Goal: Task Accomplishment & Management: Manage account settings

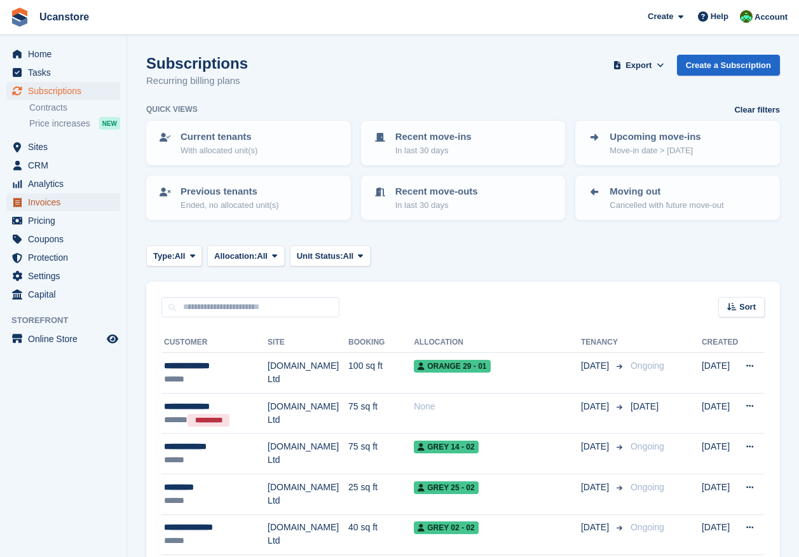
click at [41, 198] on span "Invoices" at bounding box center [66, 202] width 76 height 18
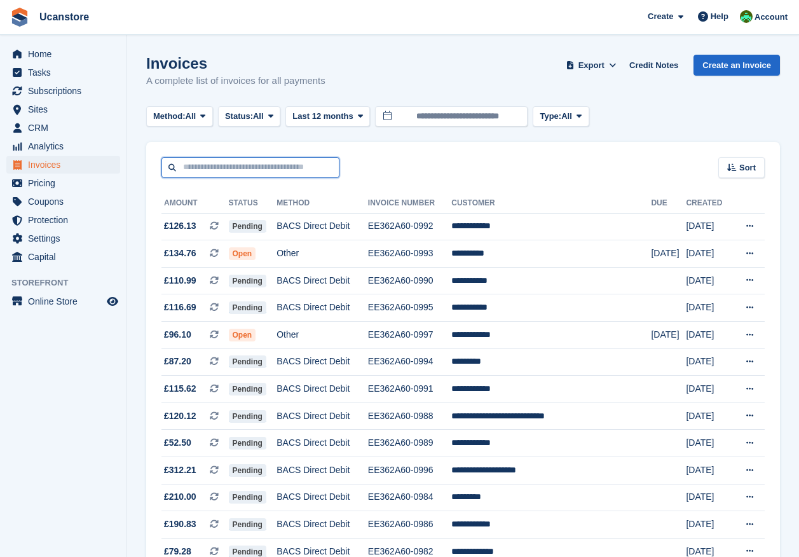
click at [215, 172] on input "text" at bounding box center [250, 167] width 178 height 21
type input "********"
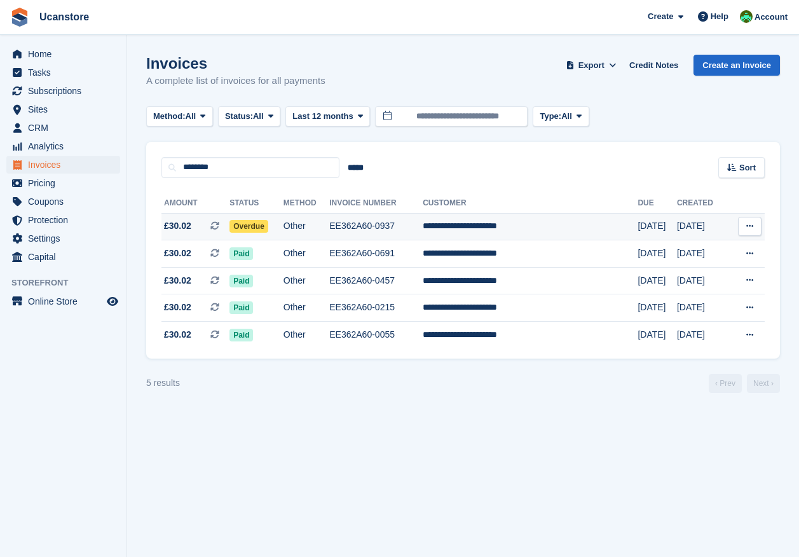
click at [268, 227] on span "Overdue" at bounding box center [248, 226] width 39 height 13
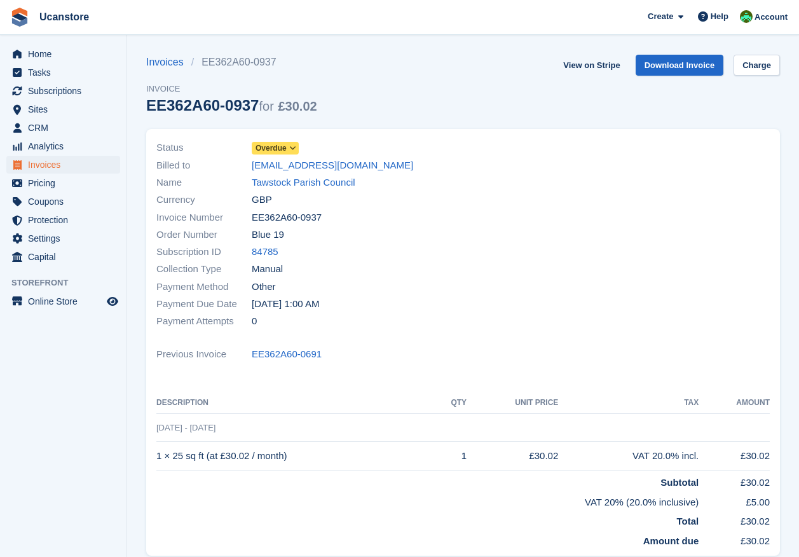
click at [293, 144] on icon at bounding box center [292, 148] width 7 height 8
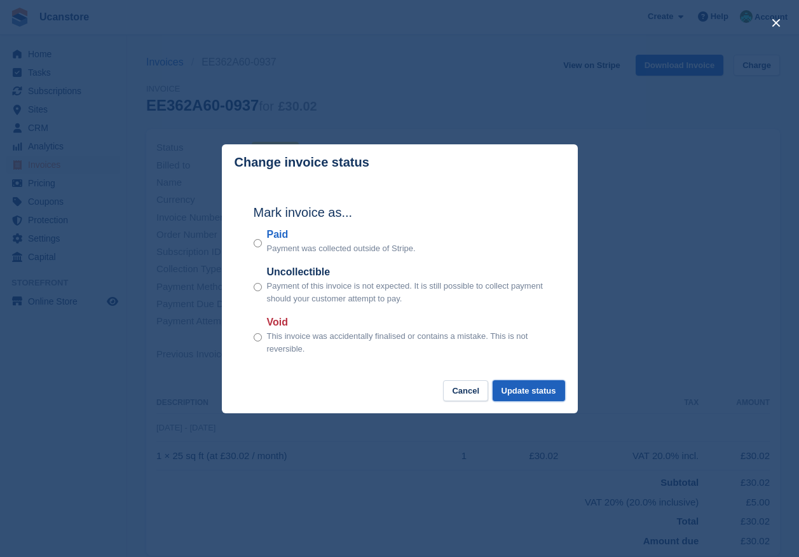
click at [529, 389] on button "Update status" at bounding box center [528, 390] width 72 height 21
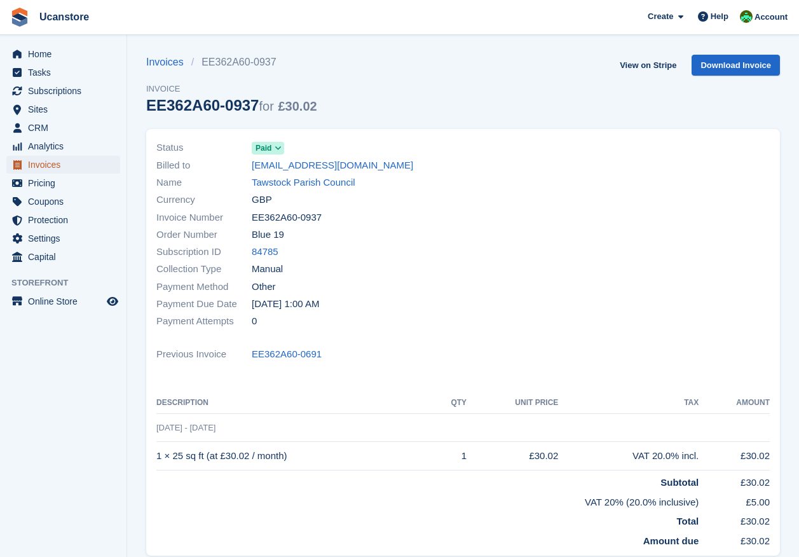
click at [40, 166] on span "Invoices" at bounding box center [66, 165] width 76 height 18
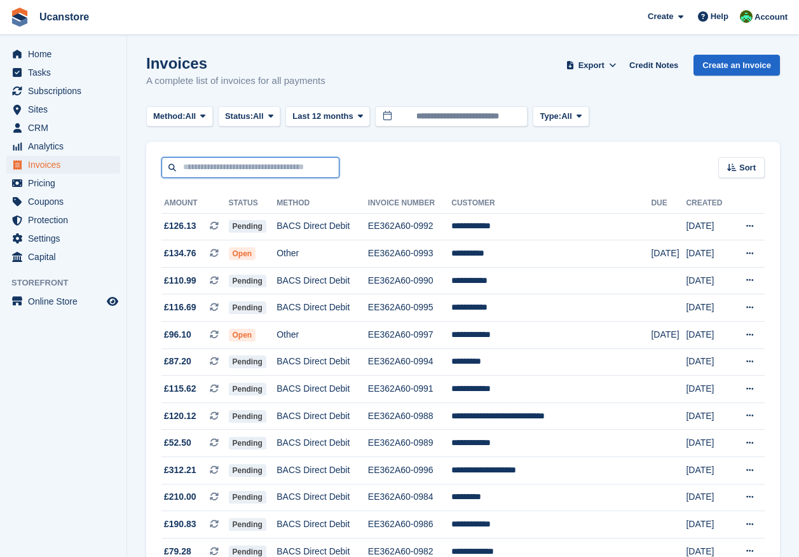
click at [243, 166] on input "text" at bounding box center [250, 167] width 178 height 21
type input "**********"
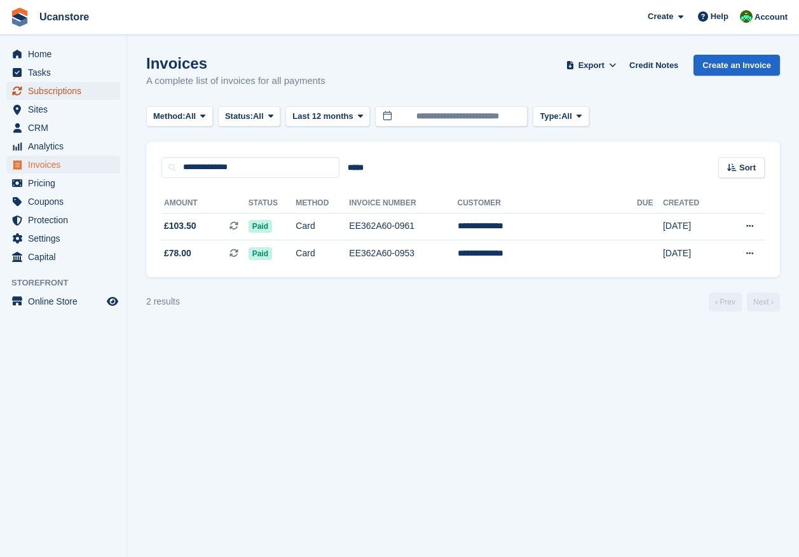
click at [62, 89] on span "Subscriptions" at bounding box center [66, 91] width 76 height 18
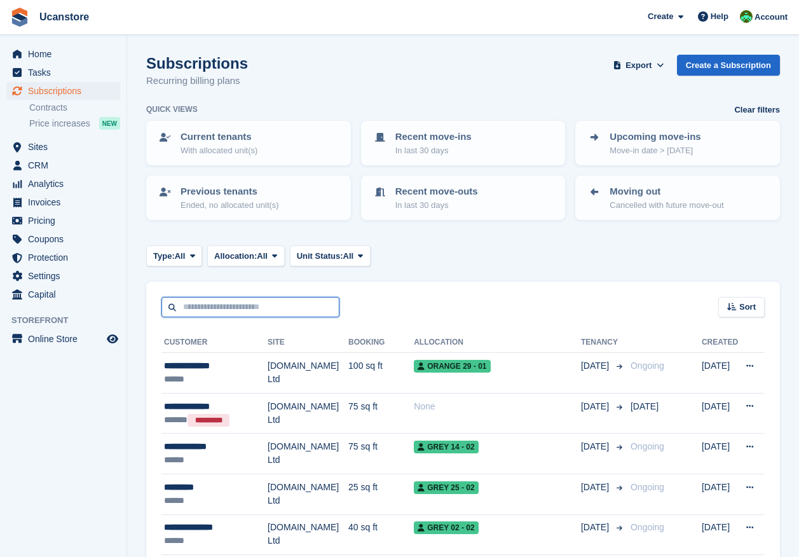
click at [236, 301] on input "text" at bounding box center [250, 307] width 178 height 21
type input "**********"
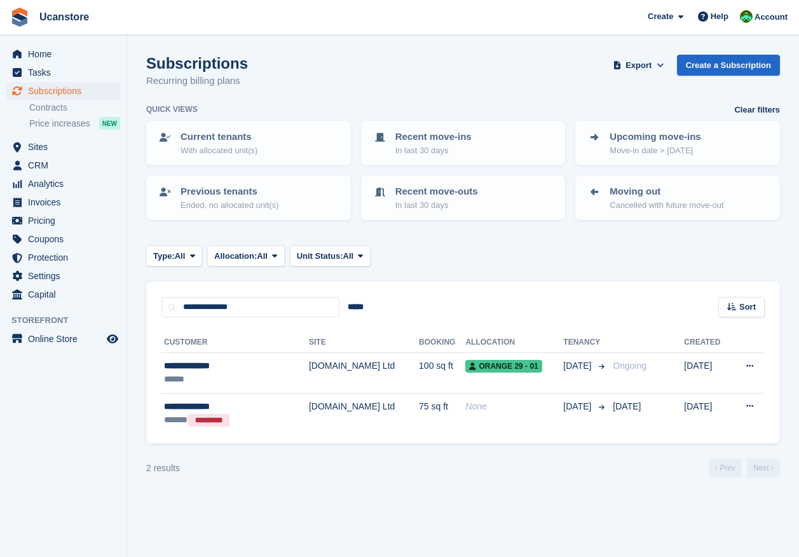
click at [334, 436] on div "**********" at bounding box center [462, 380] width 633 height 126
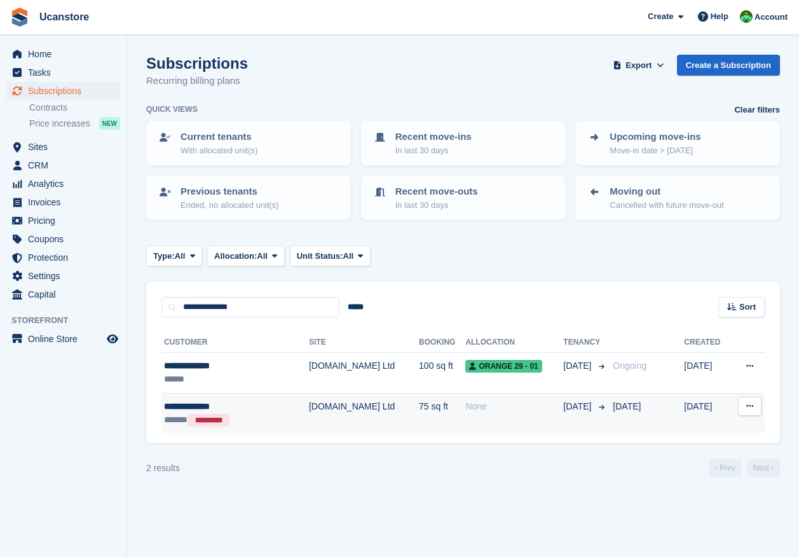
click at [334, 426] on td "[DOMAIN_NAME] Ltd" at bounding box center [364, 413] width 110 height 40
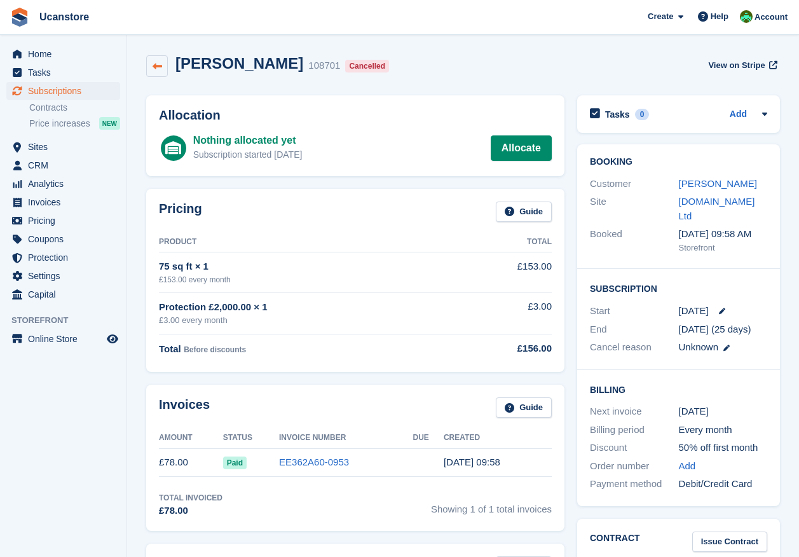
click at [163, 69] on link at bounding box center [157, 66] width 22 height 22
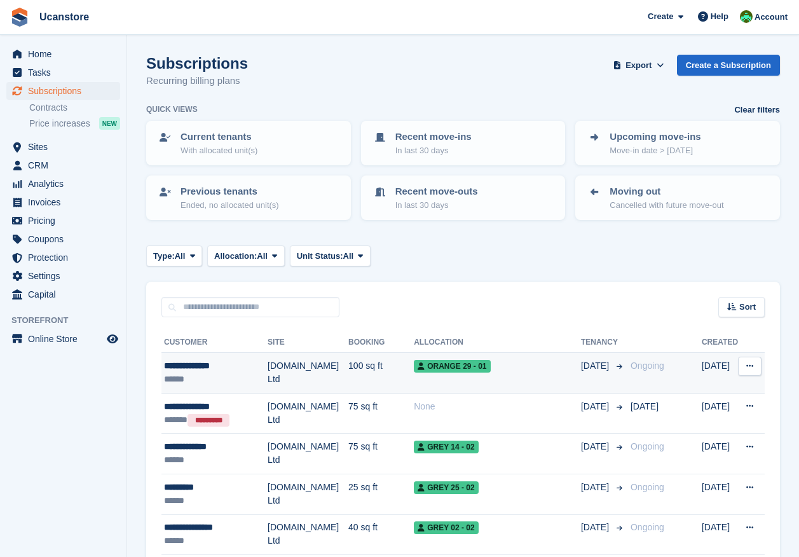
click at [266, 371] on div "**********" at bounding box center [216, 365] width 104 height 13
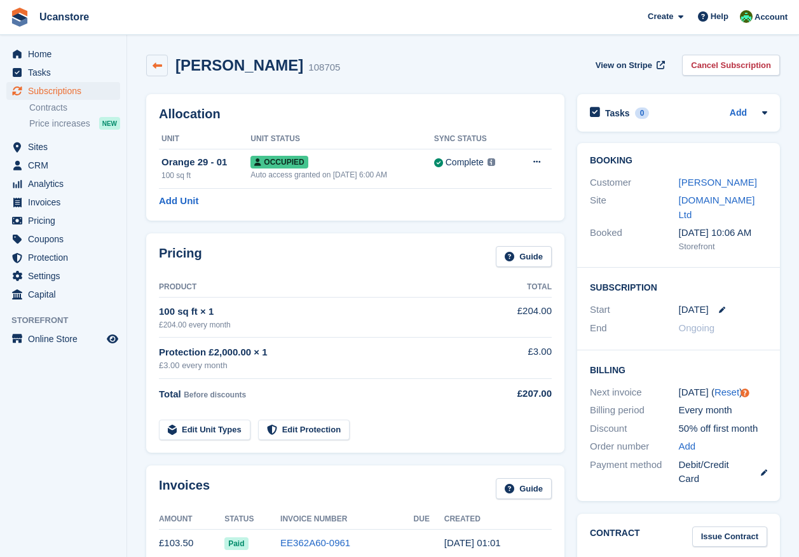
click at [158, 70] on icon at bounding box center [157, 66] width 10 height 10
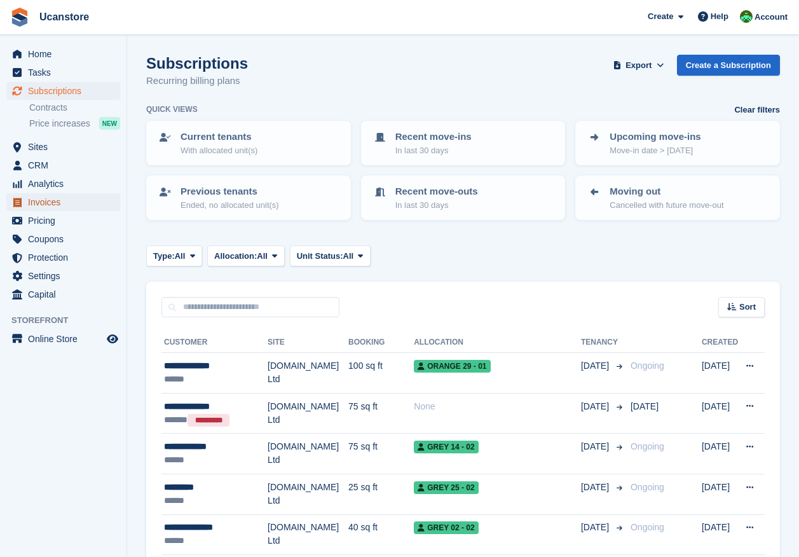
click at [59, 206] on span "Invoices" at bounding box center [66, 202] width 76 height 18
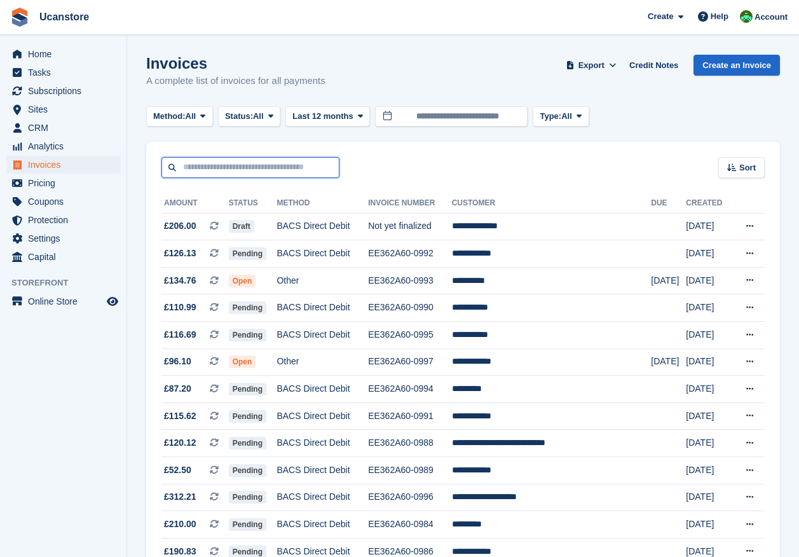
click at [283, 172] on input "text" at bounding box center [250, 167] width 178 height 21
type input "********"
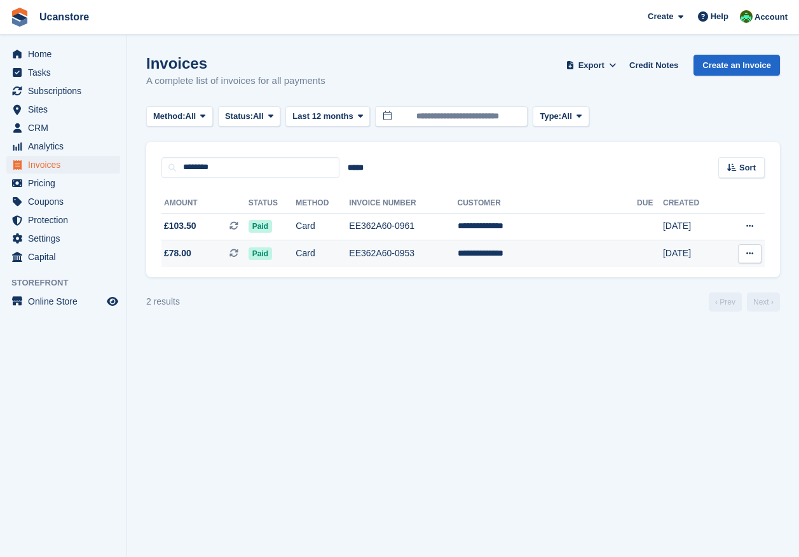
click at [296, 260] on td "Paid" at bounding box center [272, 253] width 48 height 27
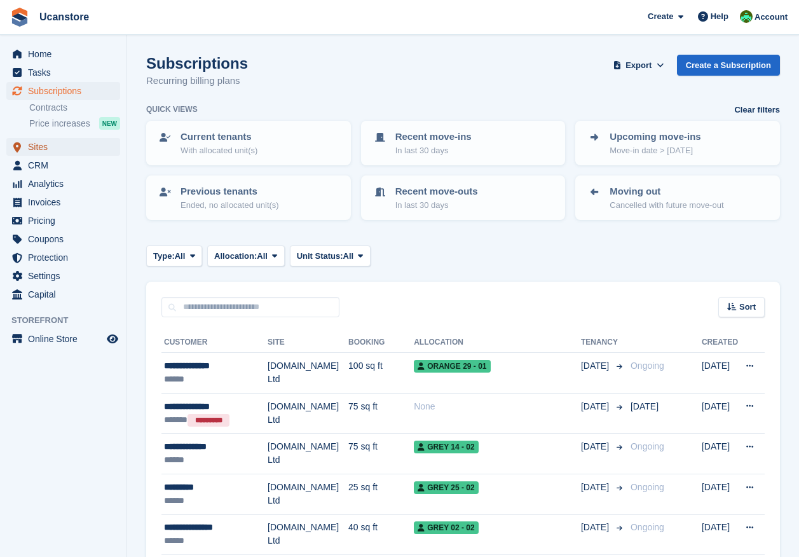
click at [42, 149] on span "Sites" at bounding box center [66, 147] width 76 height 18
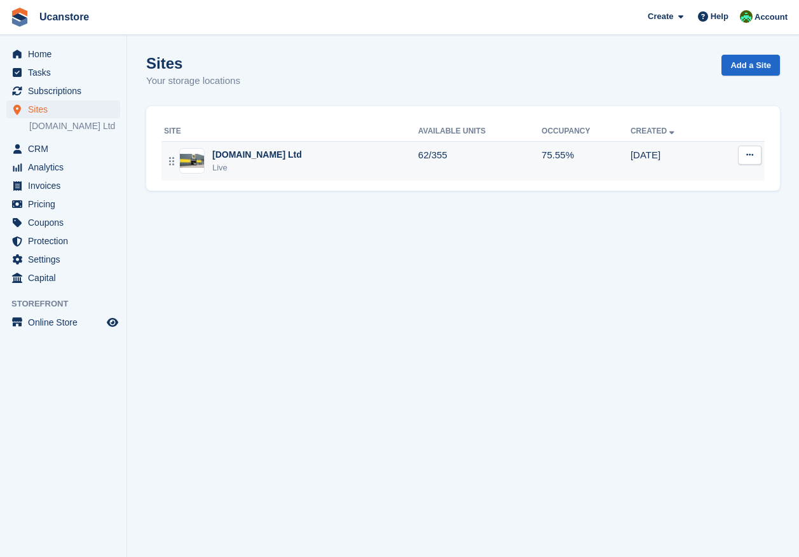
click at [276, 169] on div "Live" at bounding box center [257, 167] width 90 height 13
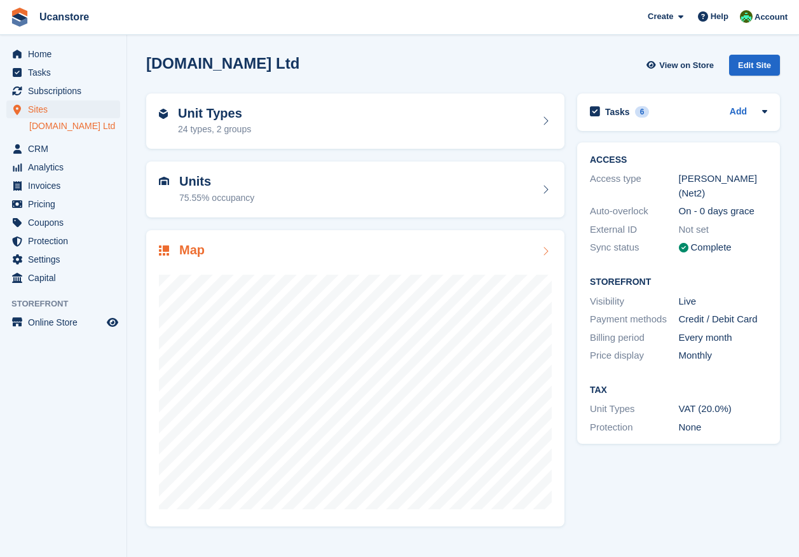
click at [248, 193] on div "75.55% occupancy" at bounding box center [216, 197] width 75 height 13
click at [349, 192] on div "Units 75.55% occupancy" at bounding box center [355, 189] width 393 height 30
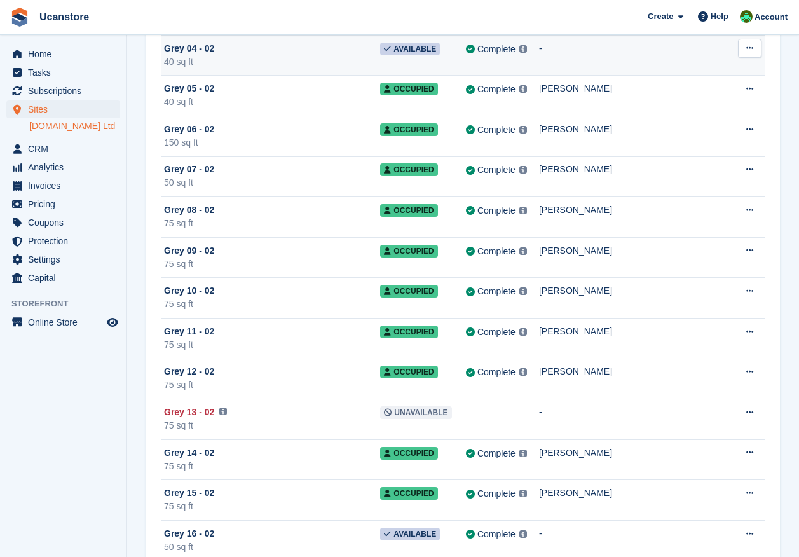
scroll to position [7052, 0]
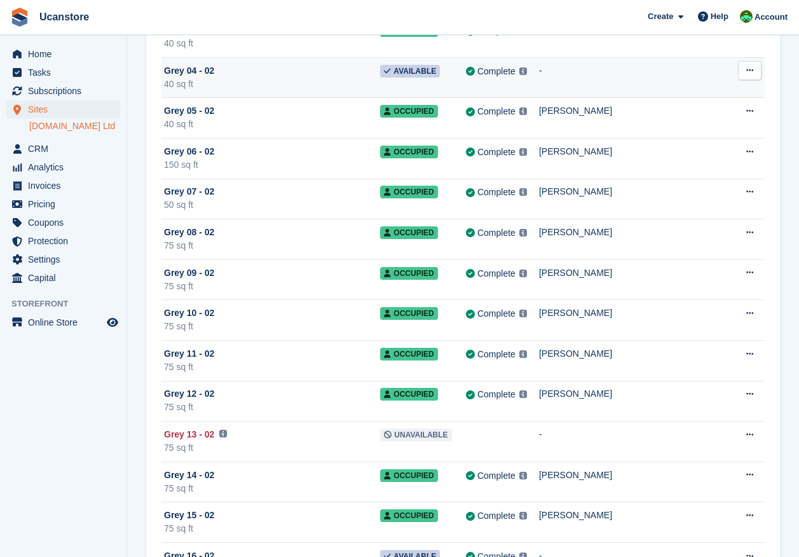
click at [751, 65] on button at bounding box center [750, 70] width 24 height 19
click at [586, 85] on td "-" at bounding box center [636, 77] width 194 height 41
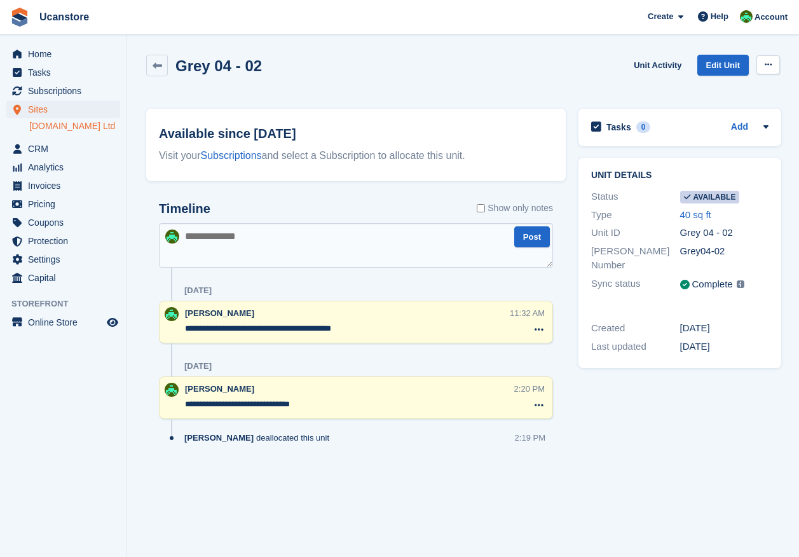
click at [767, 62] on icon at bounding box center [767, 64] width 7 height 8
click at [710, 87] on p "Make unavailable" at bounding box center [718, 89] width 111 height 17
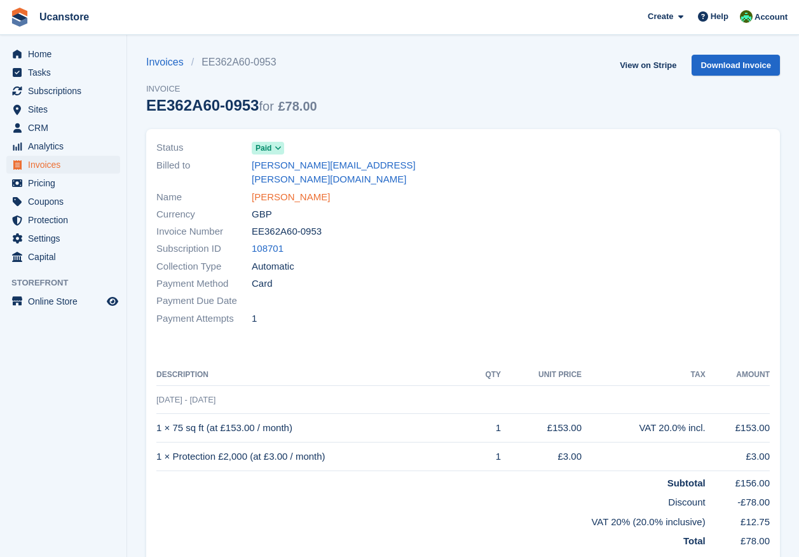
click at [281, 190] on link "[PERSON_NAME]" at bounding box center [291, 197] width 78 height 15
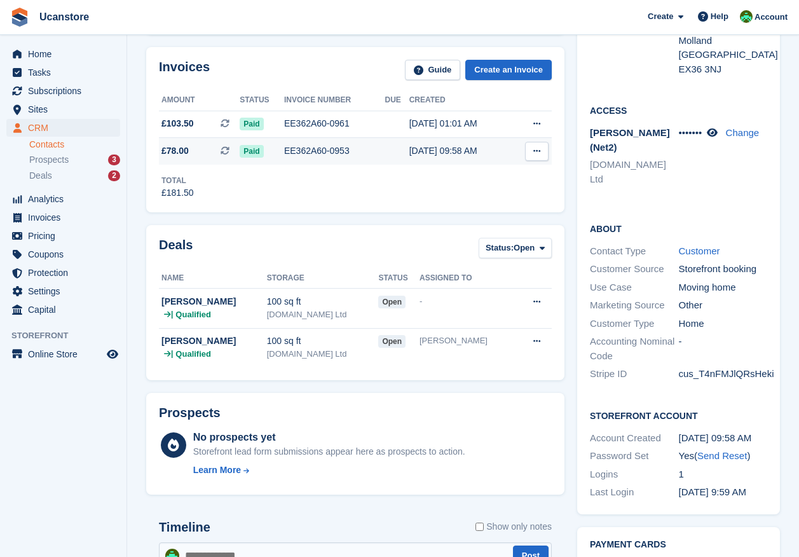
scroll to position [254, 0]
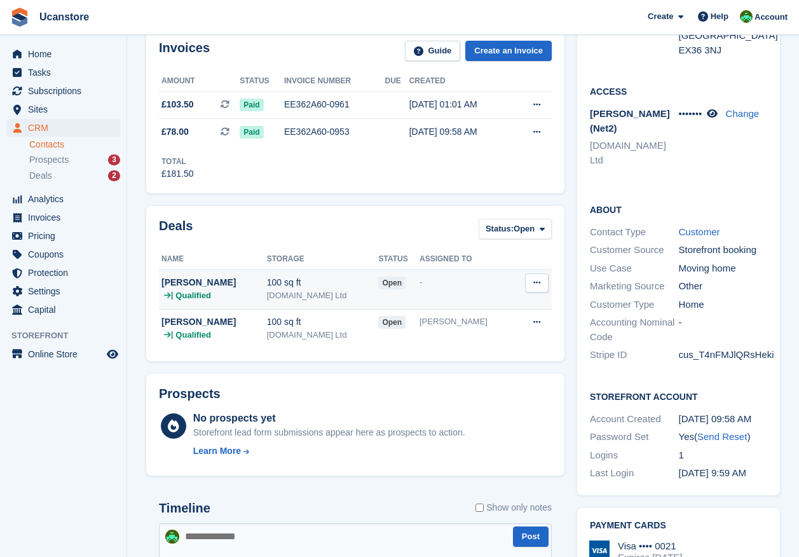
click at [533, 278] on icon at bounding box center [536, 282] width 7 height 8
click at [475, 323] on p "Edit deal" at bounding box center [487, 324] width 111 height 17
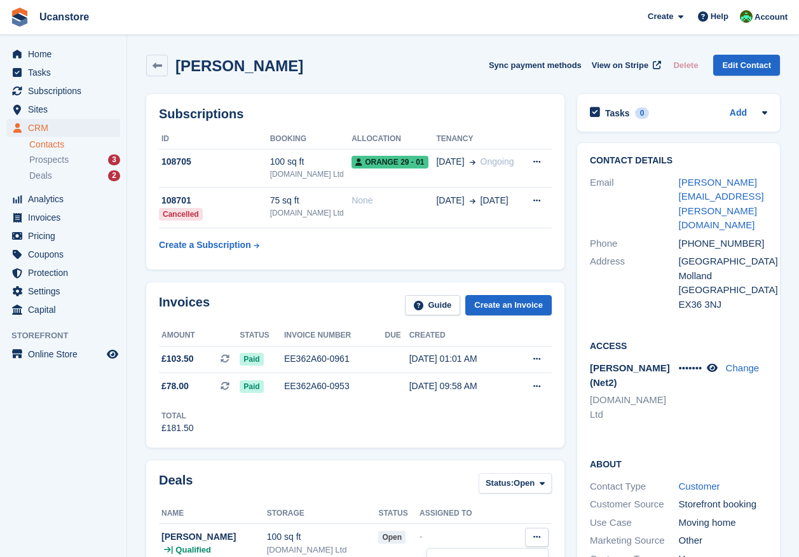
scroll to position [254, 0]
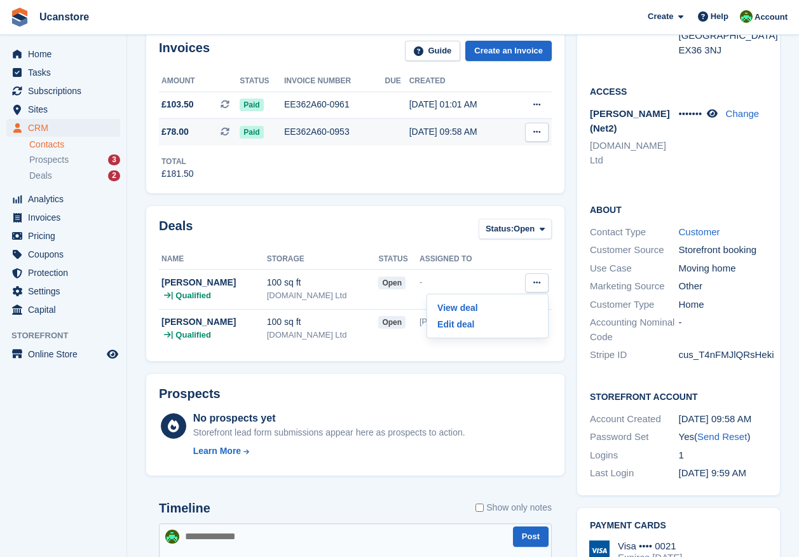
click at [533, 132] on icon at bounding box center [536, 132] width 7 height 8
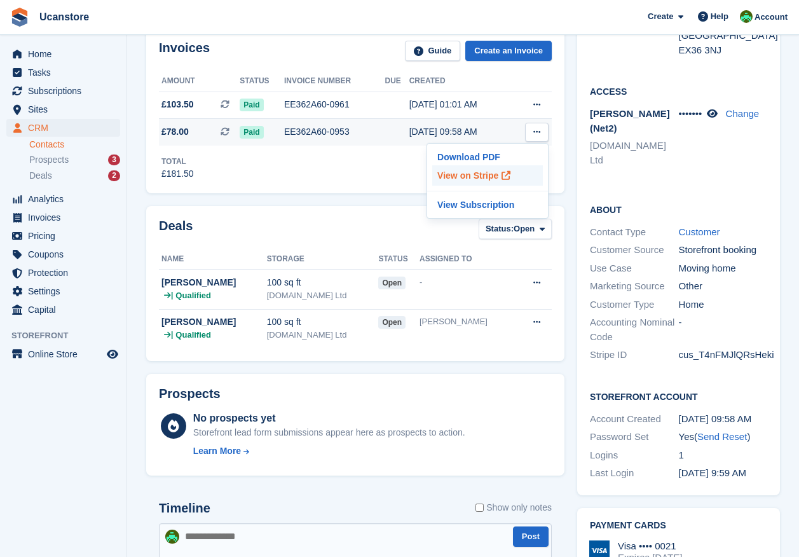
click at [467, 177] on p "View on Stripe" at bounding box center [487, 175] width 111 height 20
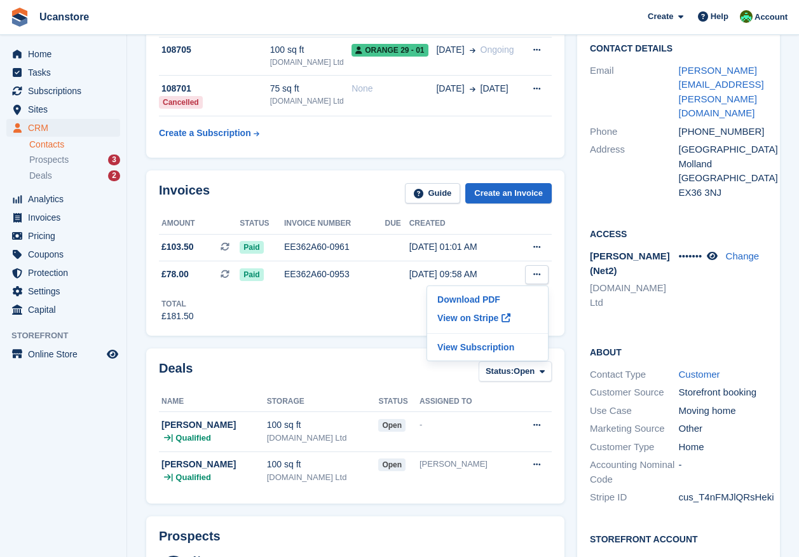
scroll to position [0, 0]
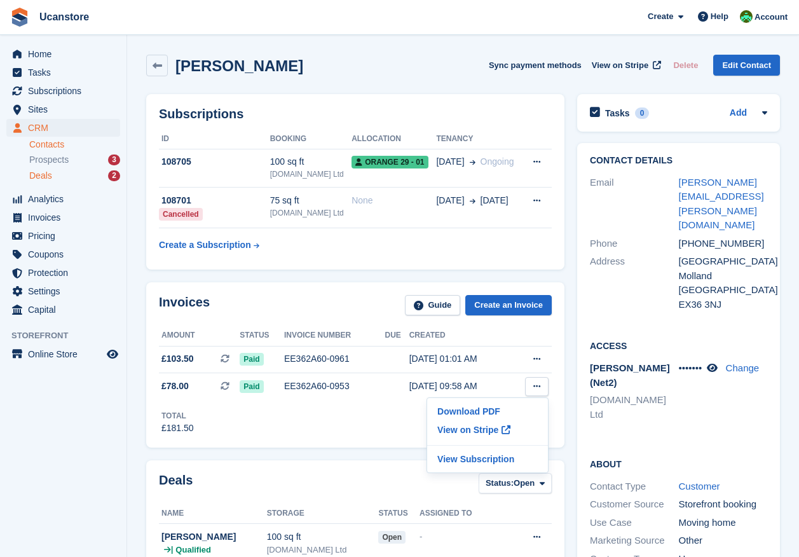
click at [55, 174] on div "Deals 2" at bounding box center [74, 176] width 91 height 12
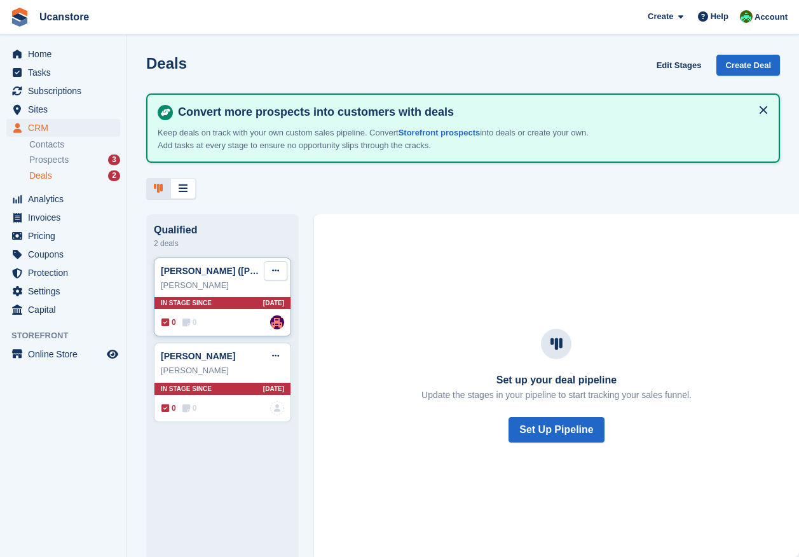
click at [276, 270] on icon at bounding box center [275, 270] width 7 height 8
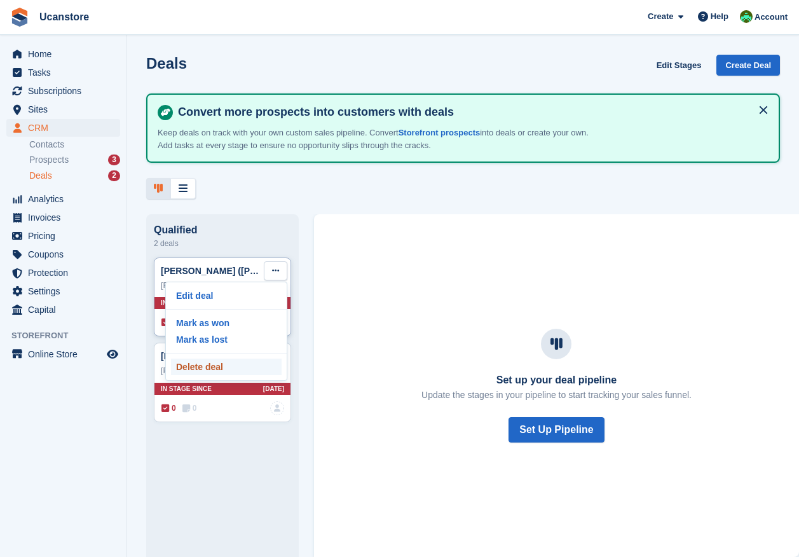
click at [220, 370] on p "Delete deal" at bounding box center [226, 366] width 111 height 17
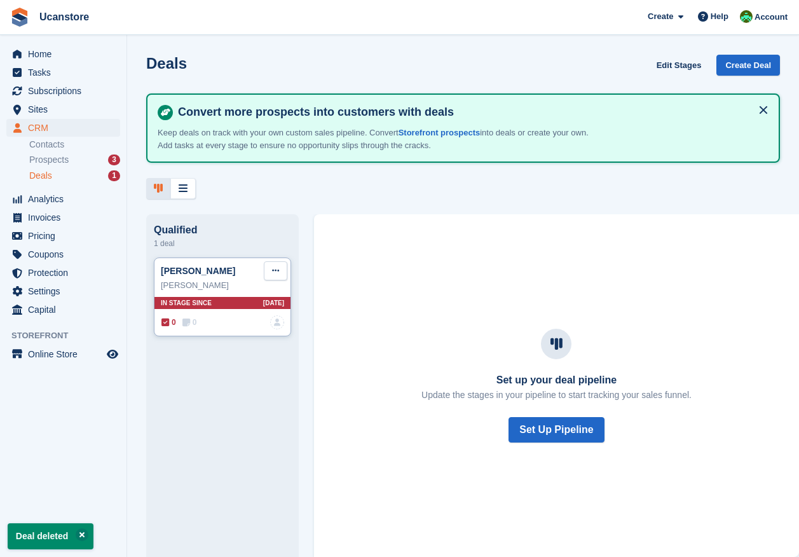
click at [277, 273] on icon at bounding box center [275, 270] width 7 height 8
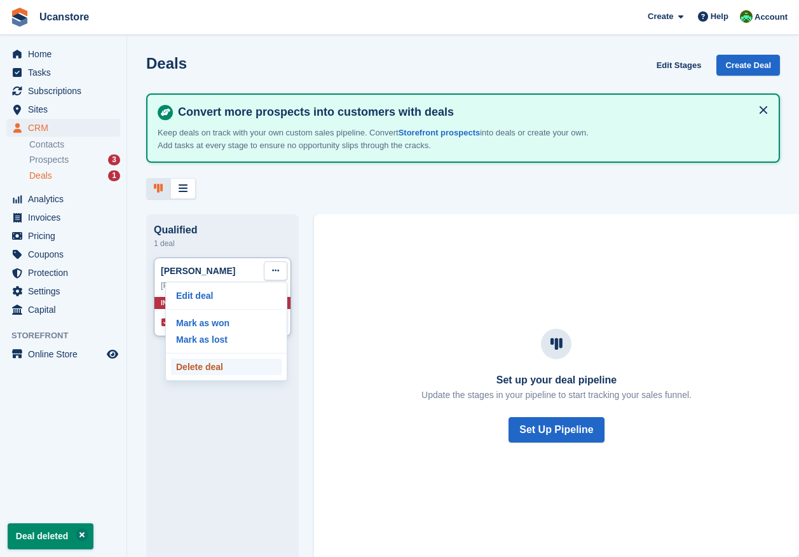
click at [197, 370] on p "Delete deal" at bounding box center [226, 366] width 111 height 17
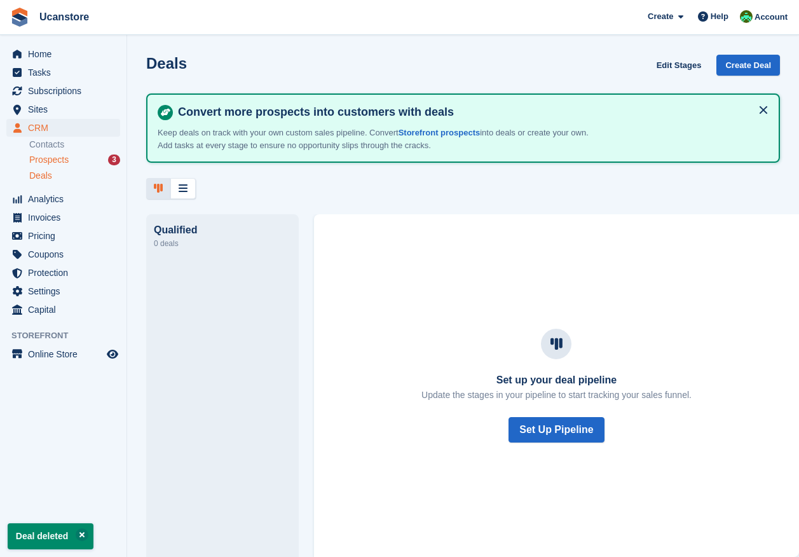
click at [83, 159] on div "Prospects 3" at bounding box center [74, 160] width 91 height 12
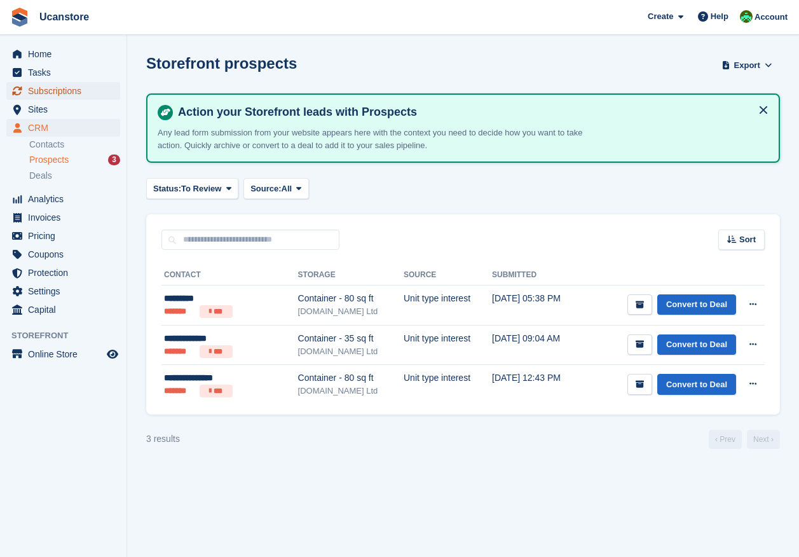
click at [57, 93] on span "Subscriptions" at bounding box center [66, 91] width 76 height 18
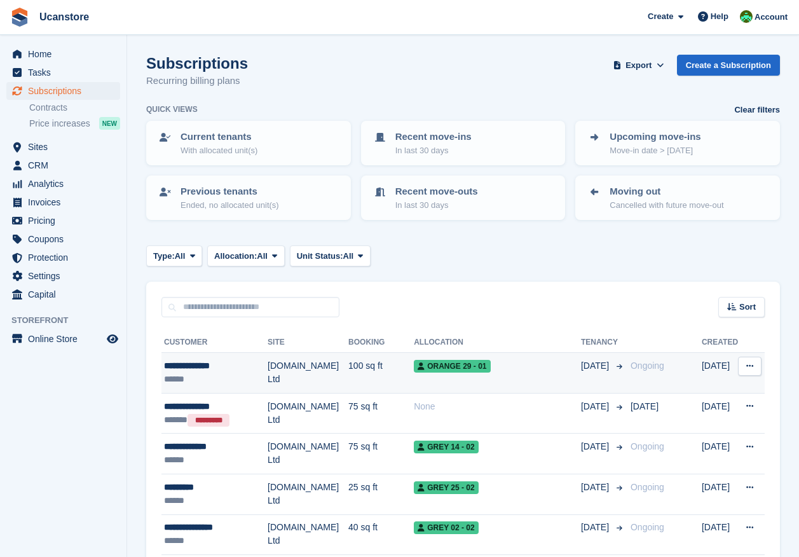
click at [209, 370] on div "**********" at bounding box center [216, 365] width 104 height 13
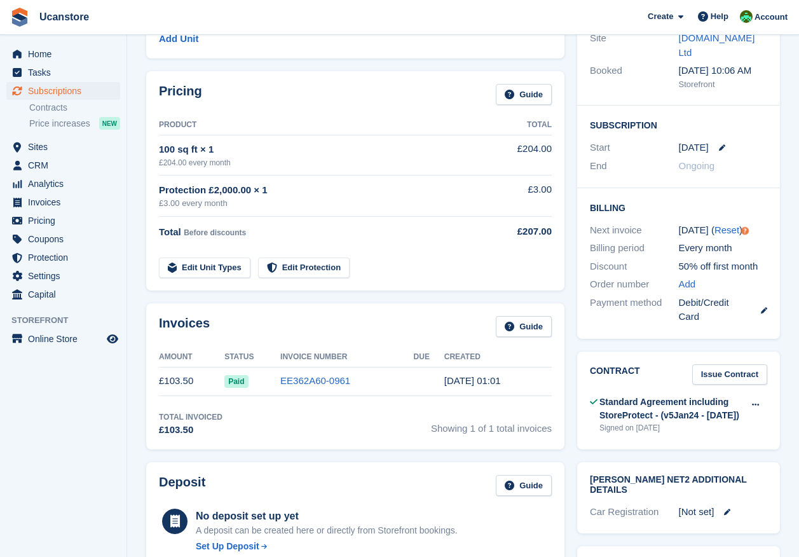
scroll to position [191, 0]
